Goal: Task Accomplishment & Management: Complete application form

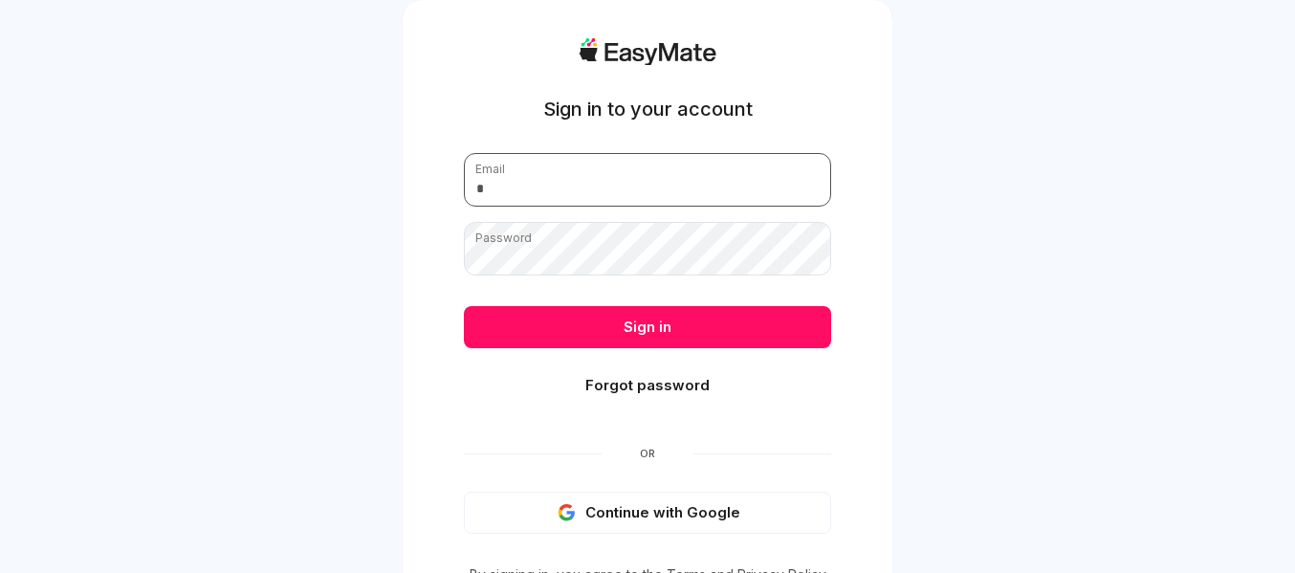
click at [557, 182] on input "email" at bounding box center [647, 180] width 367 height 54
type input "**********"
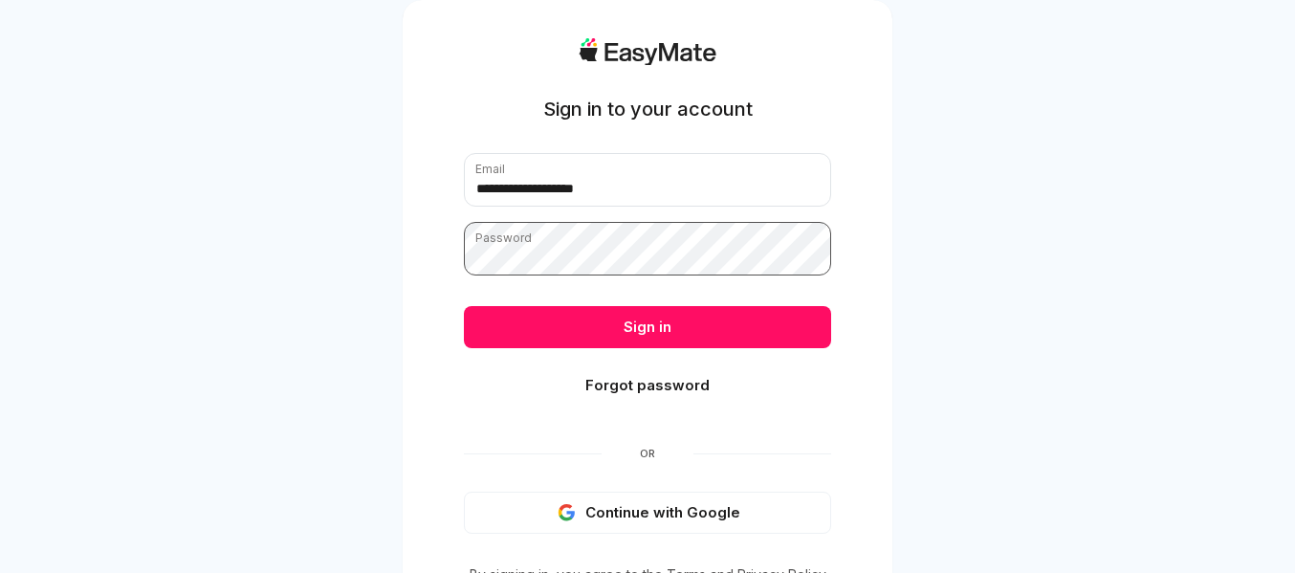
click at [464, 306] on button "Sign in" at bounding box center [647, 327] width 367 height 42
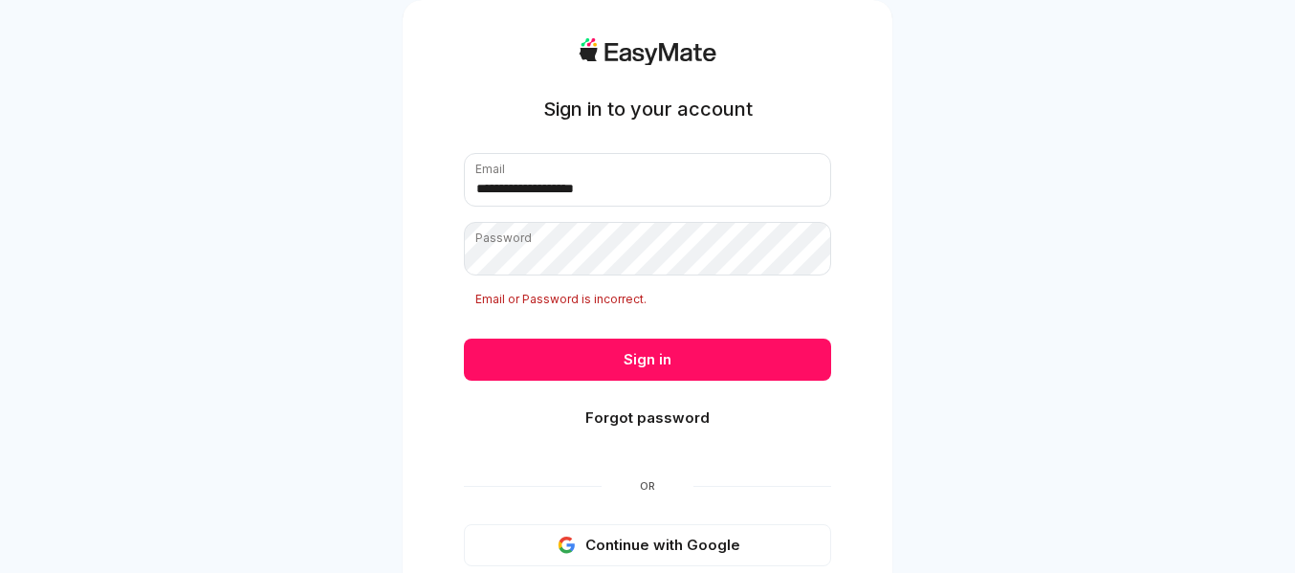
click at [667, 556] on button "Continue with Google" at bounding box center [647, 545] width 367 height 42
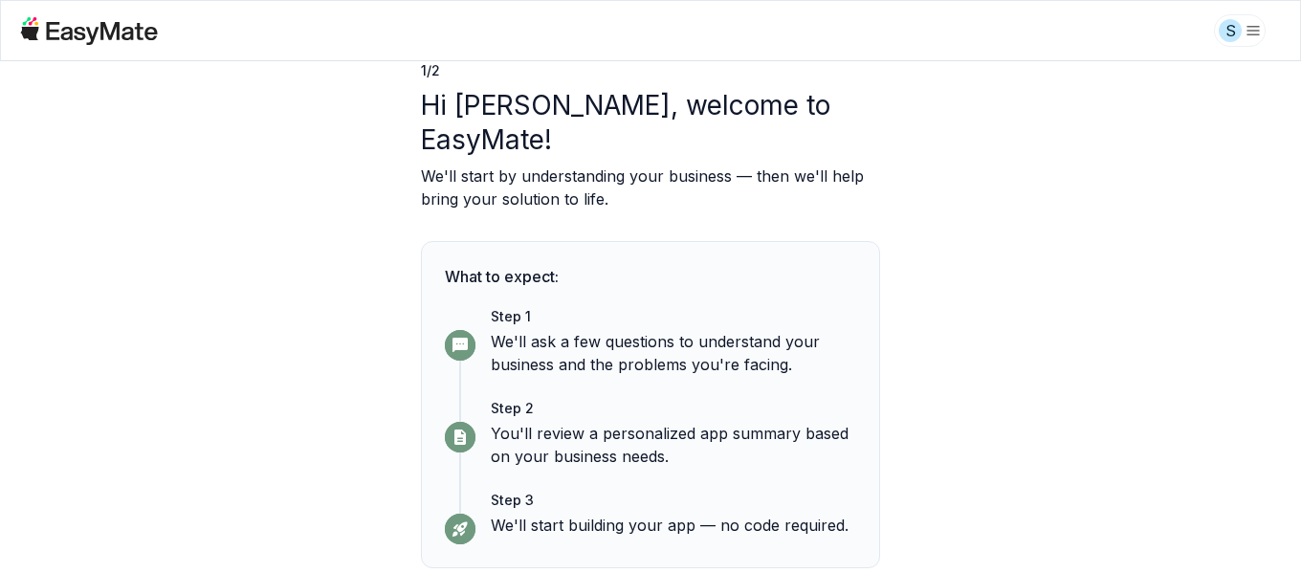
scroll to position [160, 0]
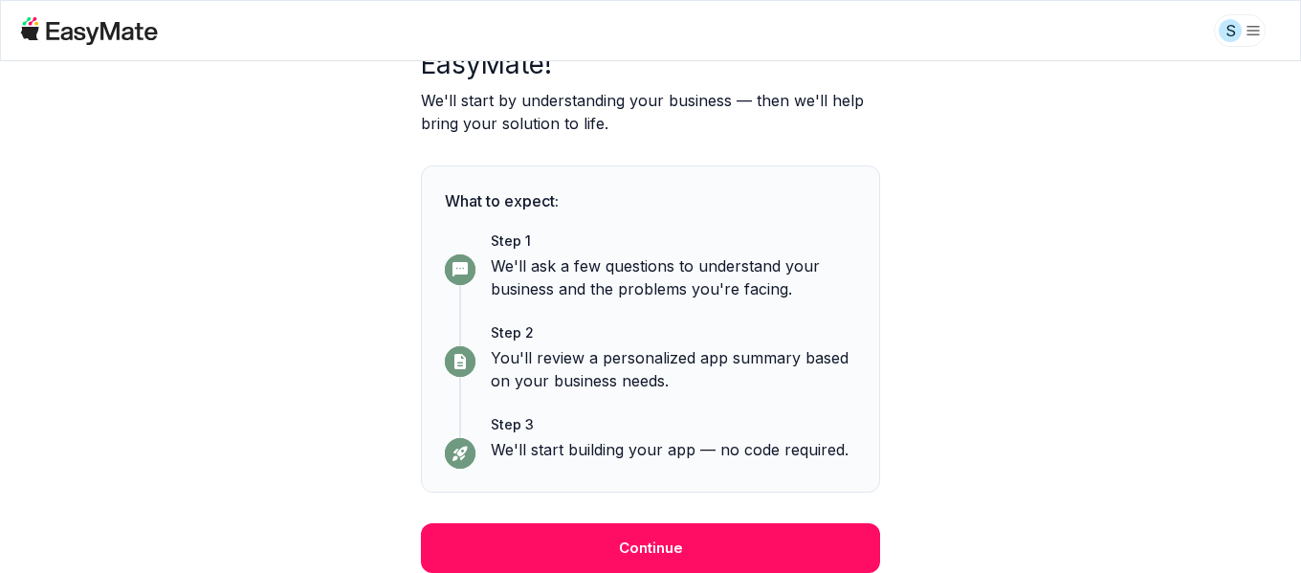
click at [640, 548] on button "Continue" at bounding box center [650, 548] width 459 height 50
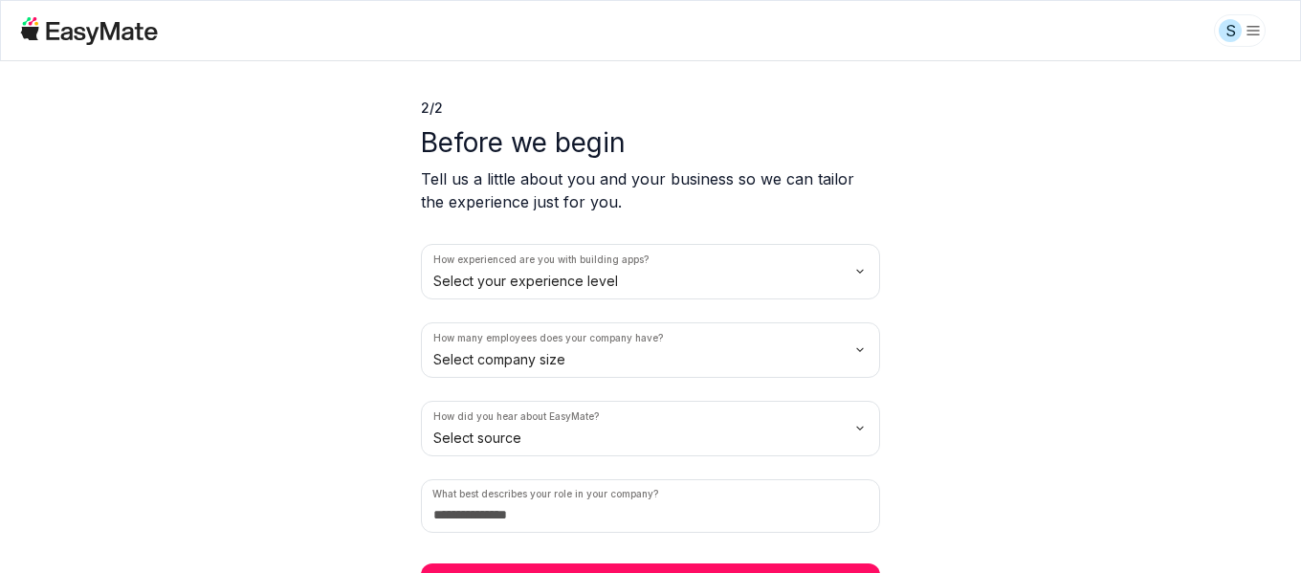
scroll to position [87, 0]
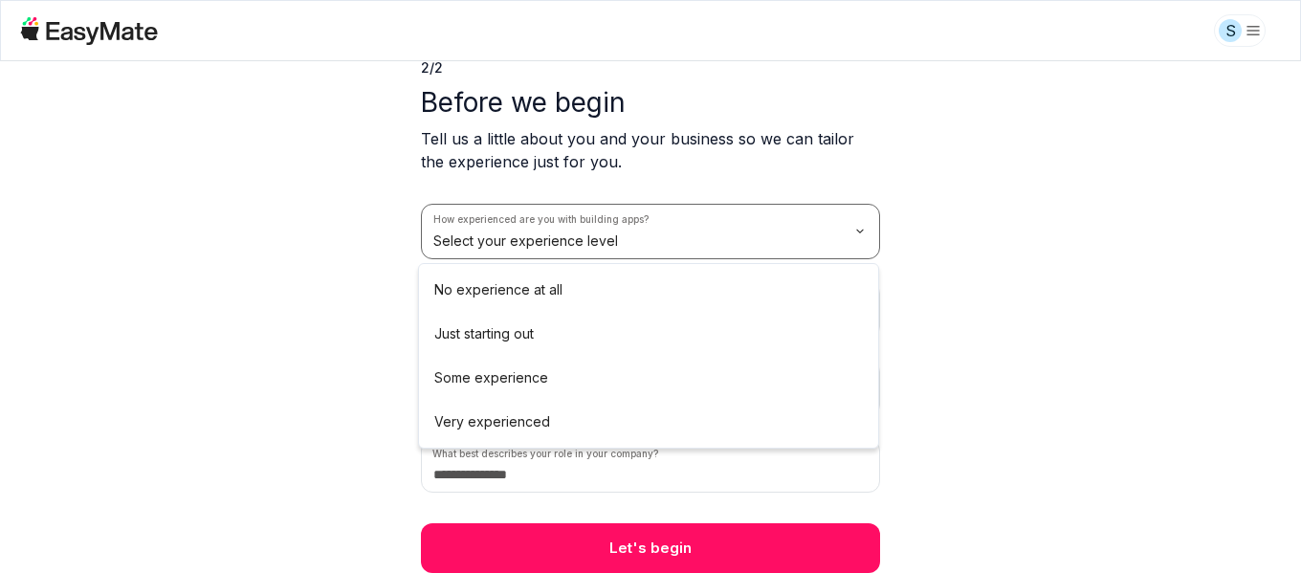
click at [541, 233] on html "S 2 / 2 Before we begin Tell us a little about you and your business so we can …" at bounding box center [650, 286] width 1301 height 573
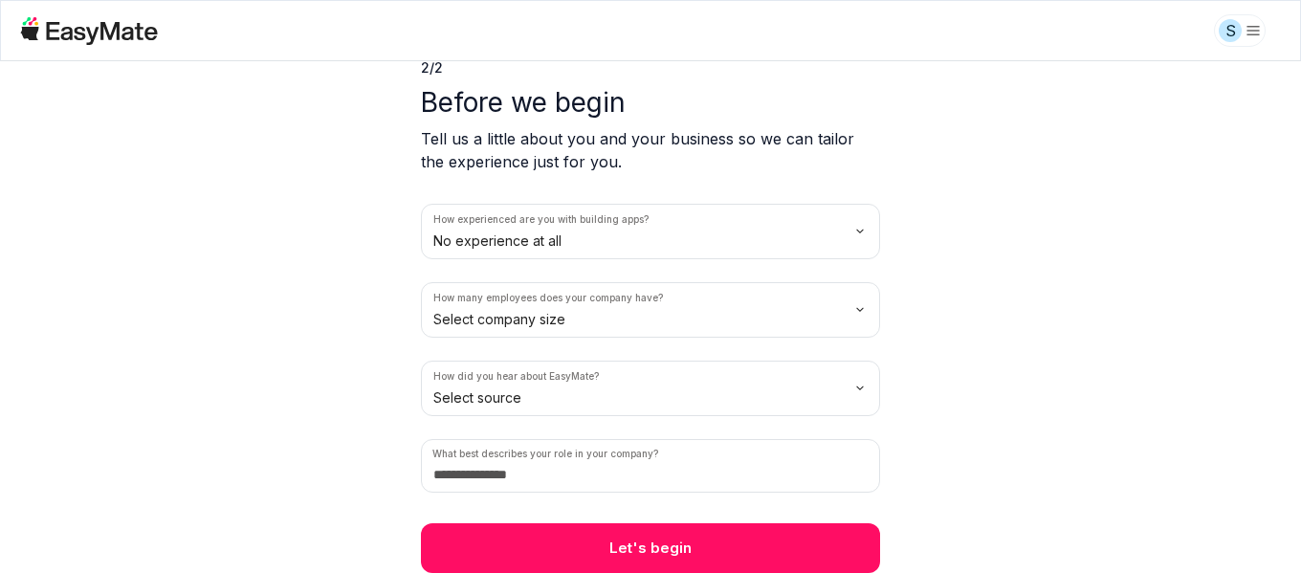
click at [549, 336] on html "S 2 / 2 Before we begin Tell us a little about you and your business so we can …" at bounding box center [650, 286] width 1301 height 573
click at [509, 395] on html "S 2 / 2 Before we begin Tell us a little about you and your business so we can …" at bounding box center [650, 286] width 1301 height 573
click at [542, 538] on button "Let's begin" at bounding box center [650, 548] width 459 height 50
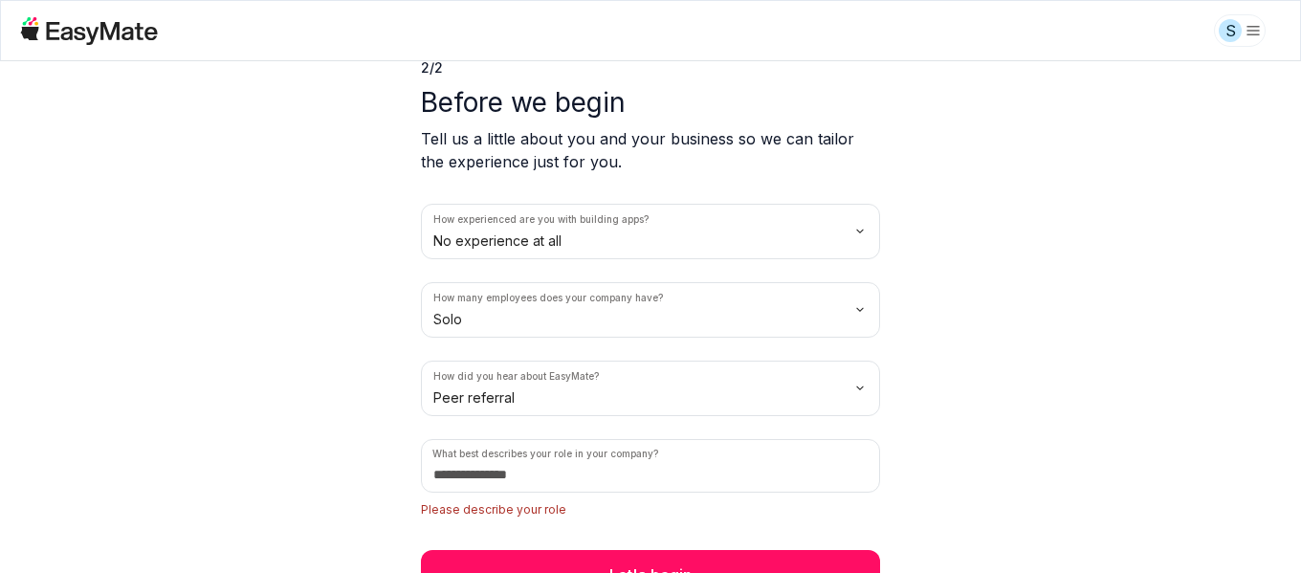
scroll to position [114, 0]
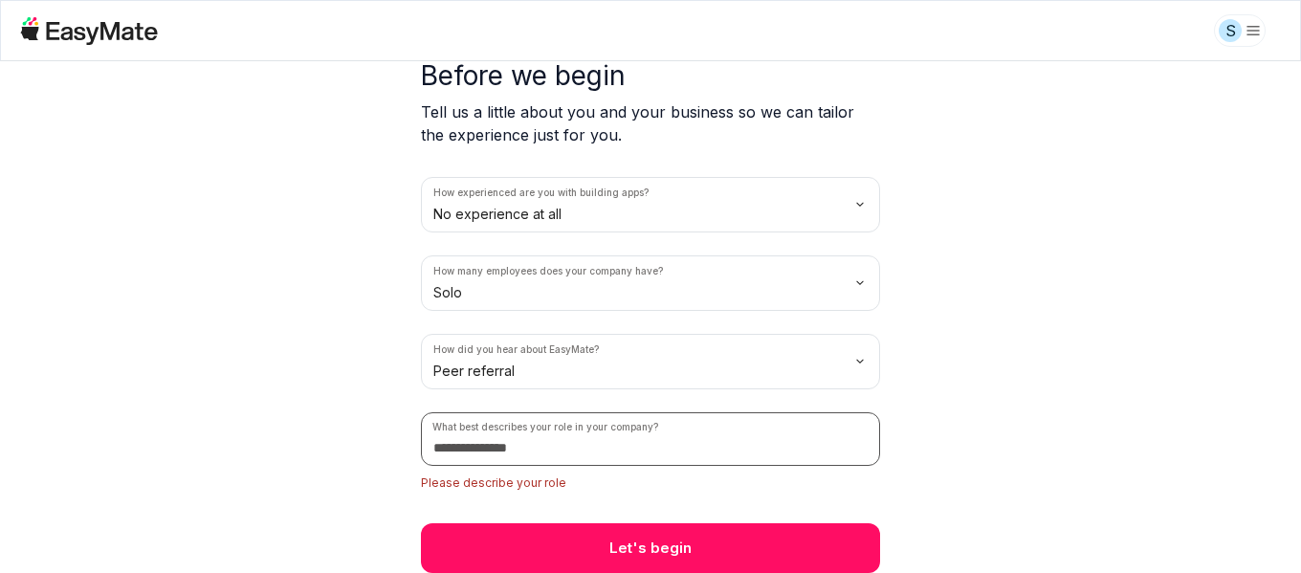
click at [507, 440] on input at bounding box center [650, 439] width 459 height 54
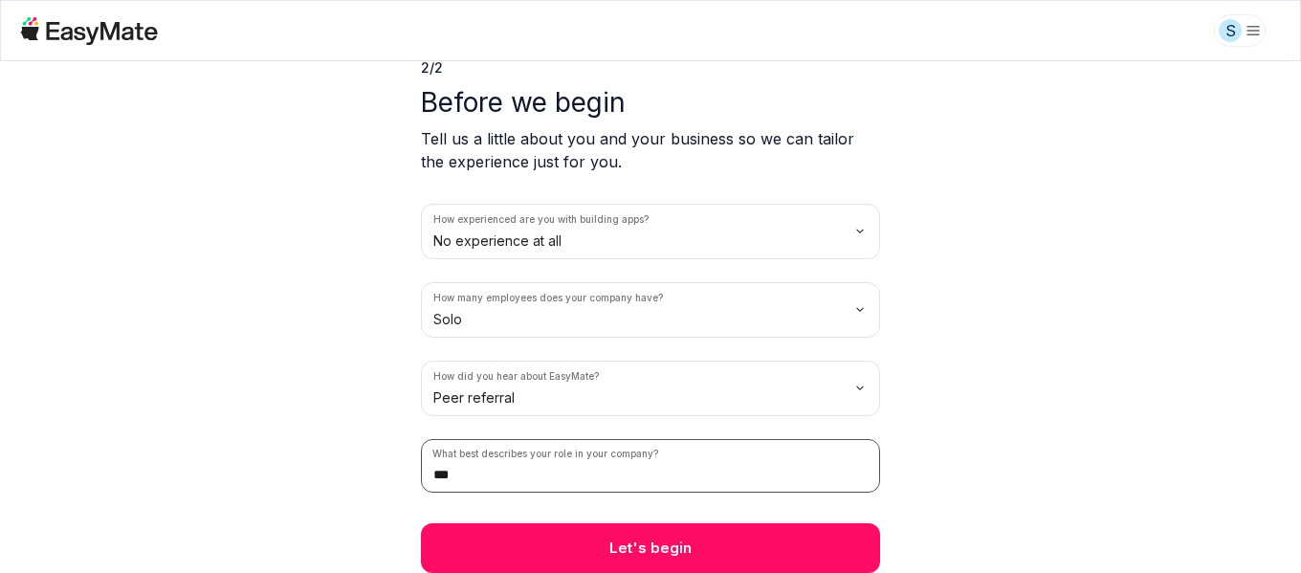
type input "***"
click at [681, 532] on button "Let's begin" at bounding box center [650, 548] width 459 height 50
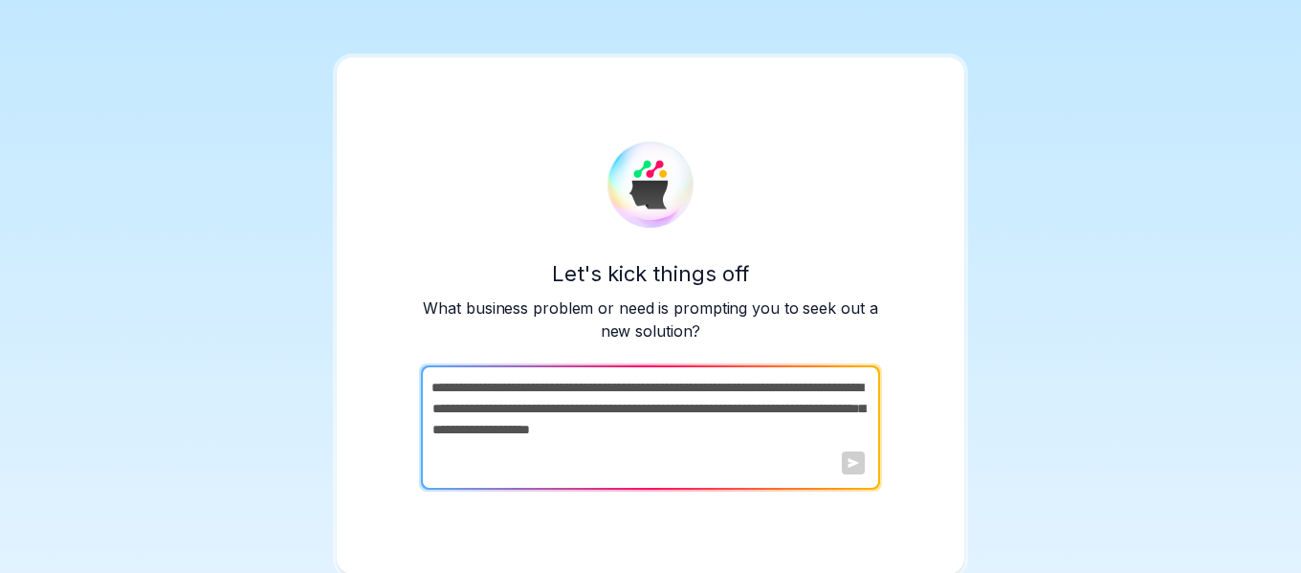
scroll to position [5, 0]
click at [909, 461] on div "Let's kick things off What business problem or need is prompting you to seek ou…" at bounding box center [651, 314] width 628 height 517
click at [721, 445] on textarea at bounding box center [648, 427] width 455 height 124
click at [629, 245] on div "Let's kick things off What business problem or need is prompting you to seek ou…" at bounding box center [650, 315] width 459 height 348
click at [688, 533] on div "Let's kick things off What business problem or need is prompting you to seek ou…" at bounding box center [651, 314] width 628 height 517
